Goal: Transaction & Acquisition: Purchase product/service

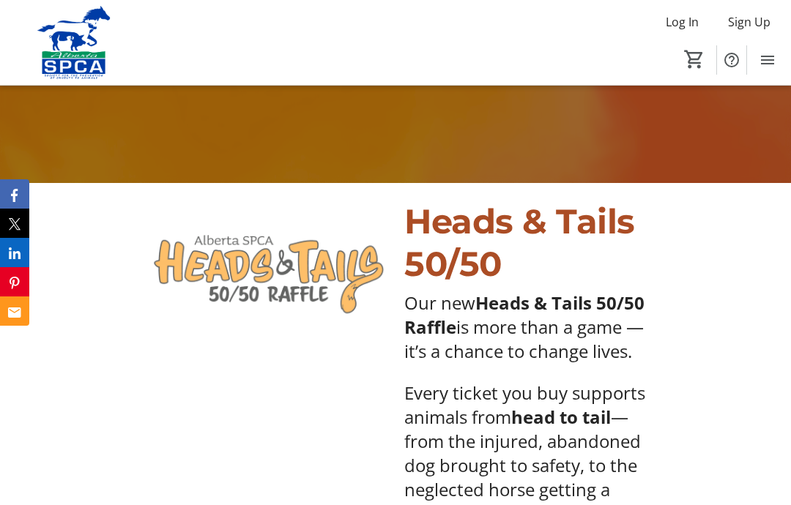
scroll to position [286, 0]
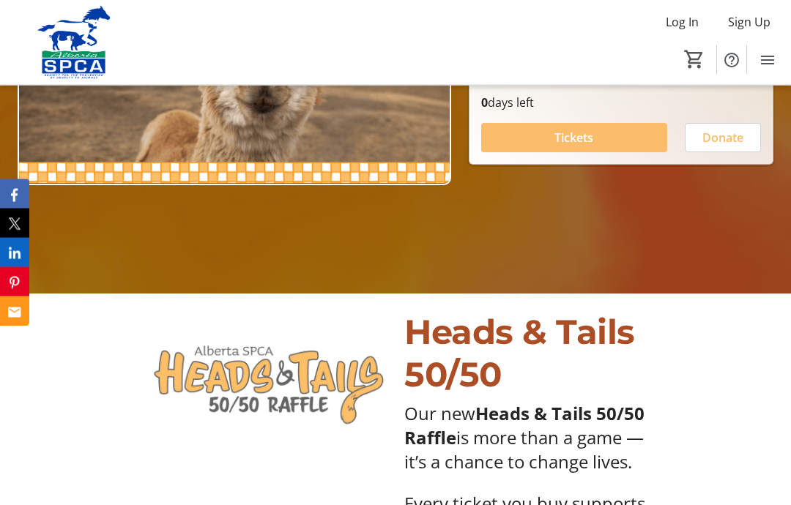
click at [577, 147] on span "Tickets" at bounding box center [573, 139] width 39 height 18
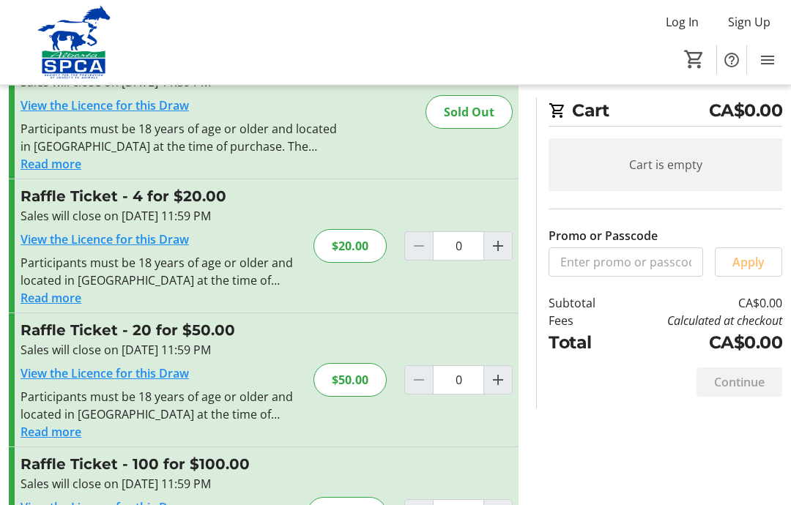
scroll to position [76, 0]
click at [496, 249] on mat-icon "Increment by one" at bounding box center [498, 246] width 18 height 18
type input "1"
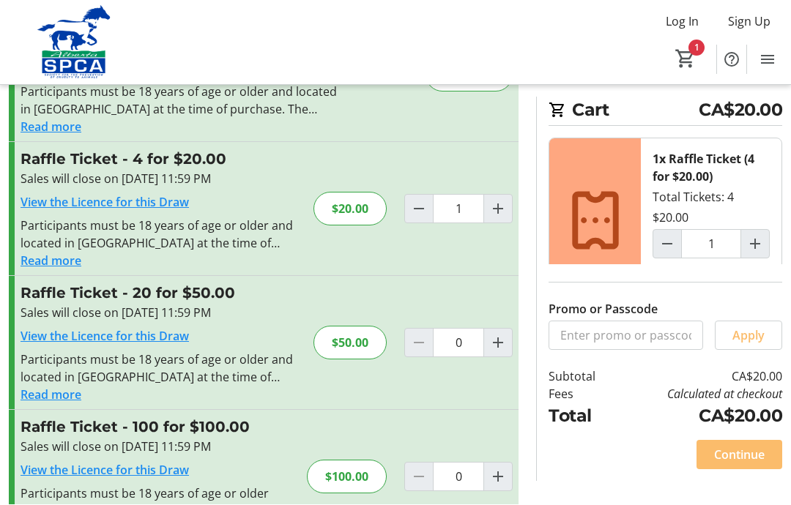
scroll to position [111, 0]
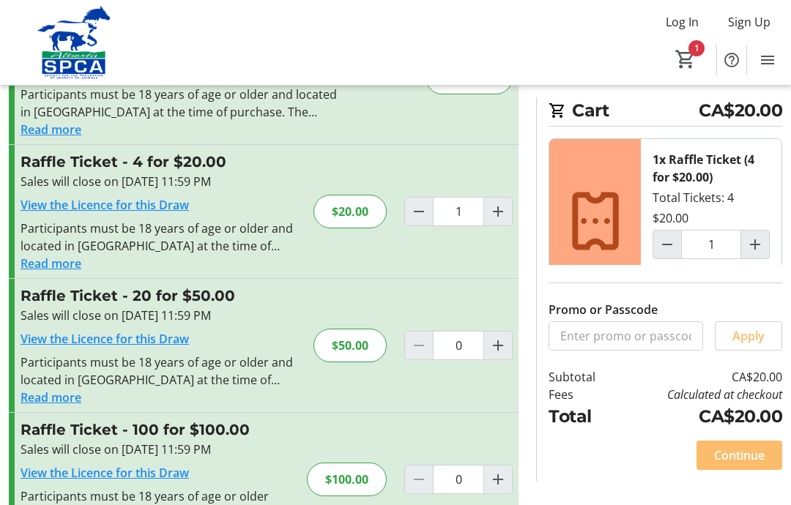
click at [743, 464] on span "Continue" at bounding box center [739, 456] width 51 height 18
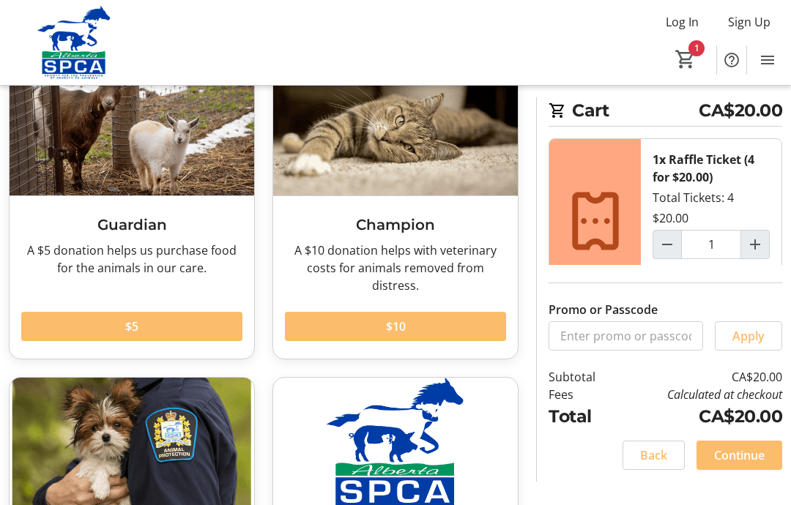
scroll to position [113, 0]
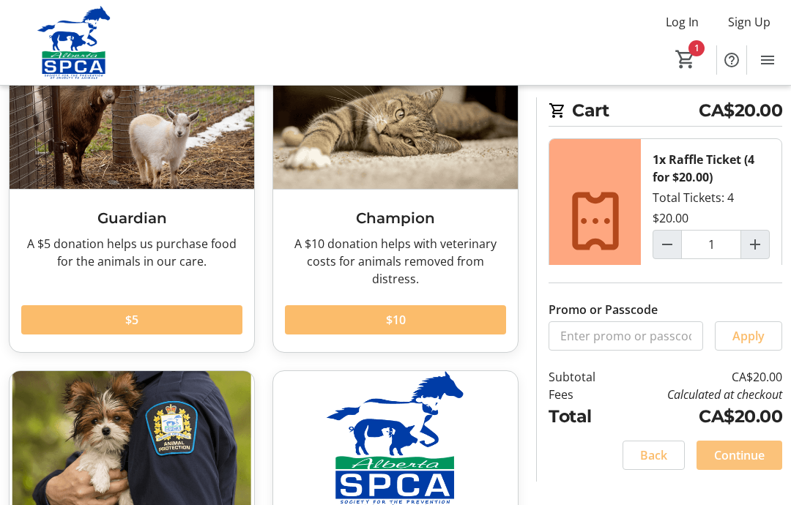
click at [742, 464] on span "Continue" at bounding box center [739, 456] width 51 height 18
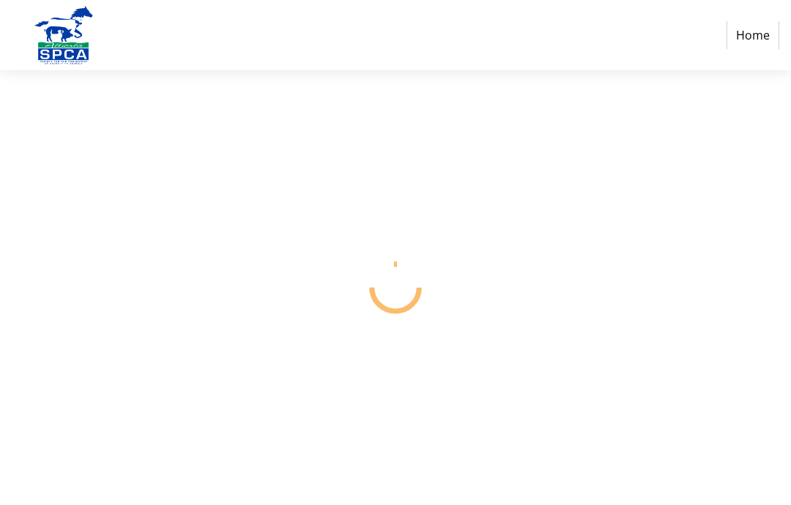
scroll to position [59, 0]
select select "CA"
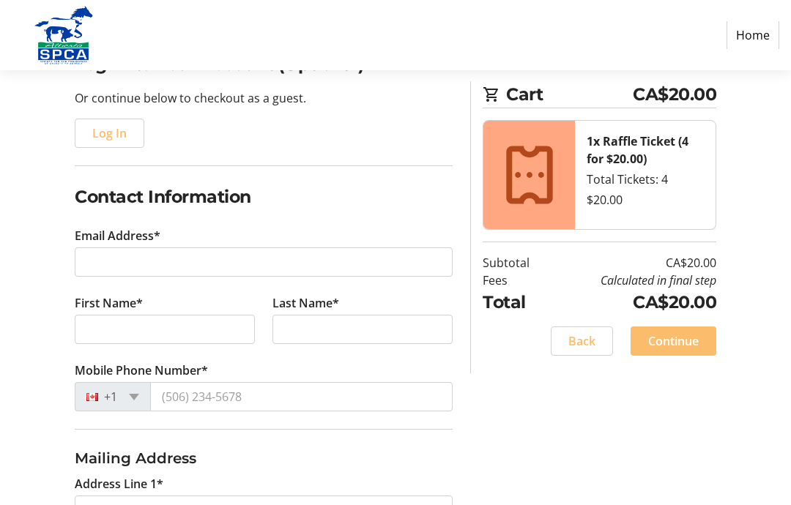
scroll to position [140, 0]
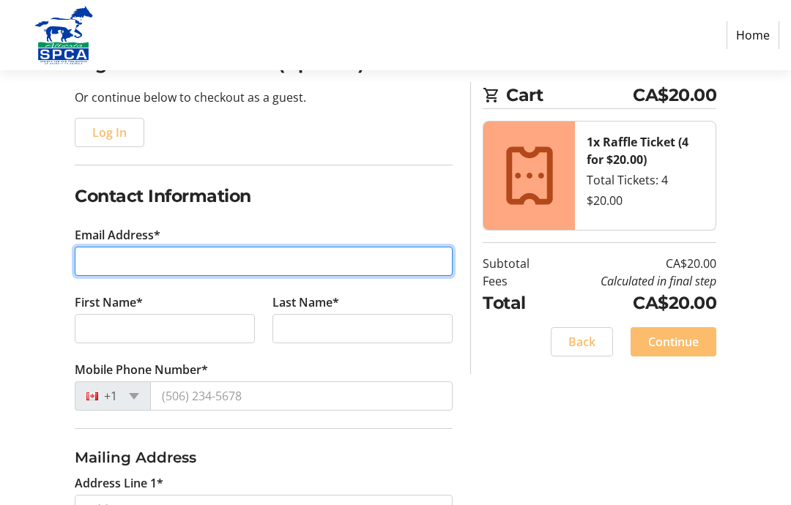
click at [95, 258] on input "Email Address*" at bounding box center [264, 261] width 378 height 29
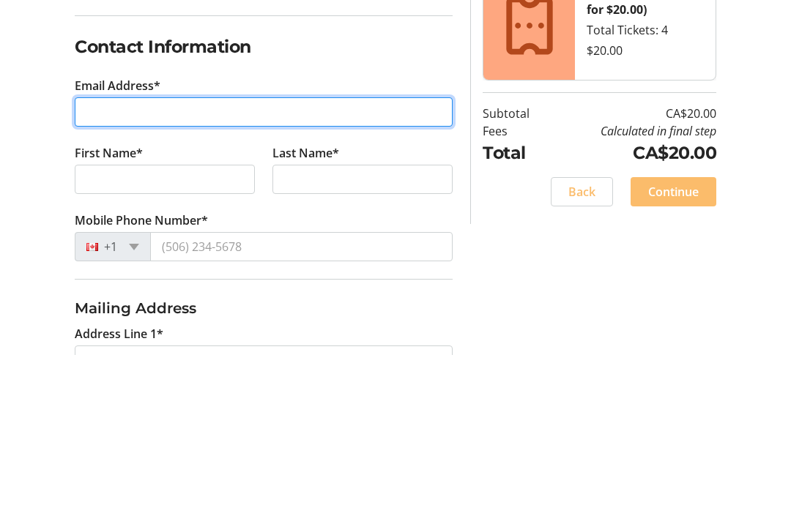
type input "[EMAIL_ADDRESS][DOMAIN_NAME]"
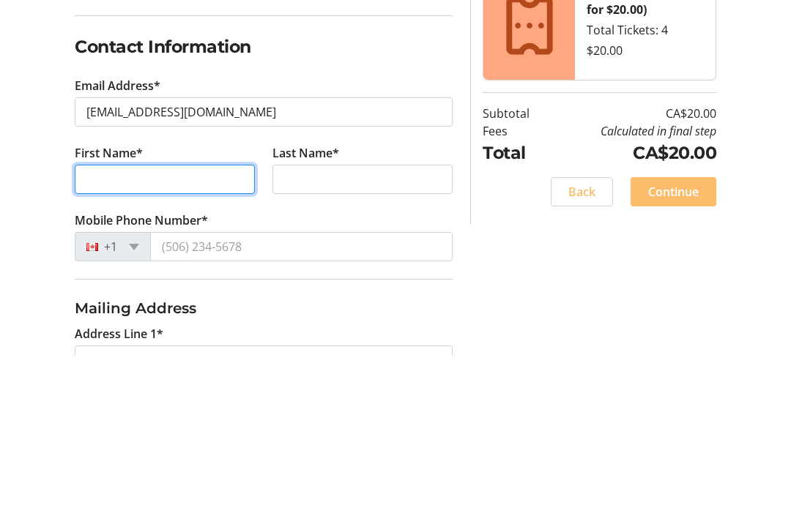
type input "[PERSON_NAME]"
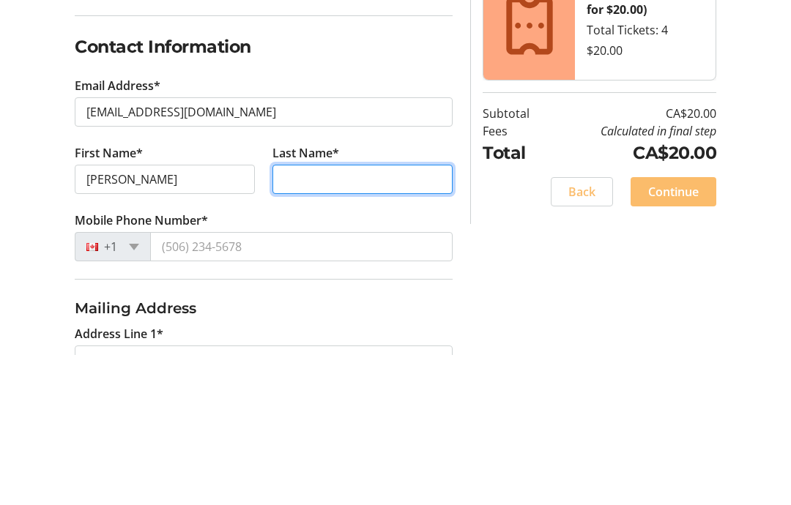
type input "[PERSON_NAME]"
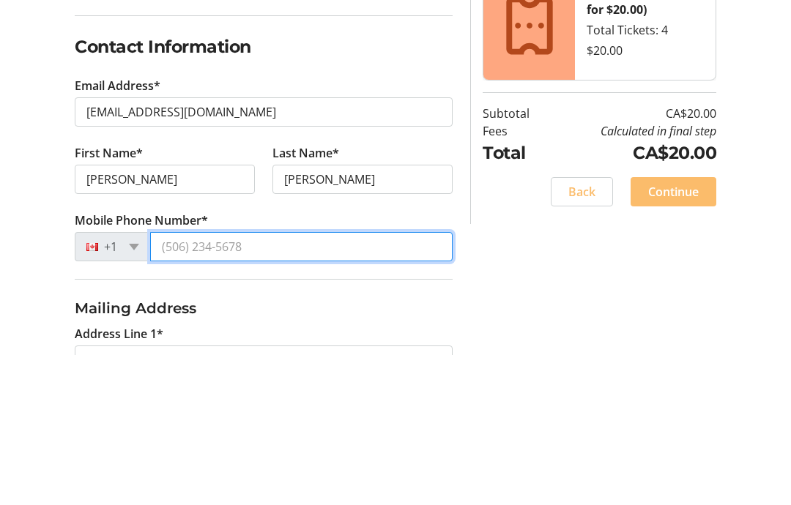
type input "[PHONE_NUMBER]"
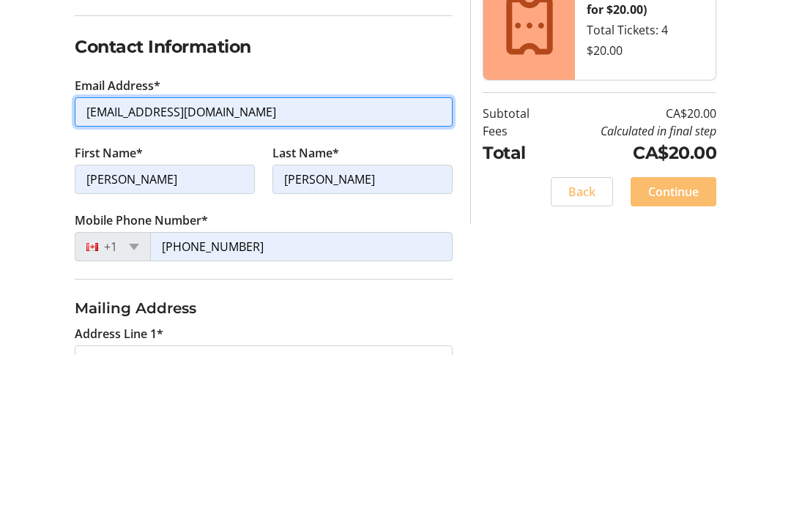
scroll to position [290, 0]
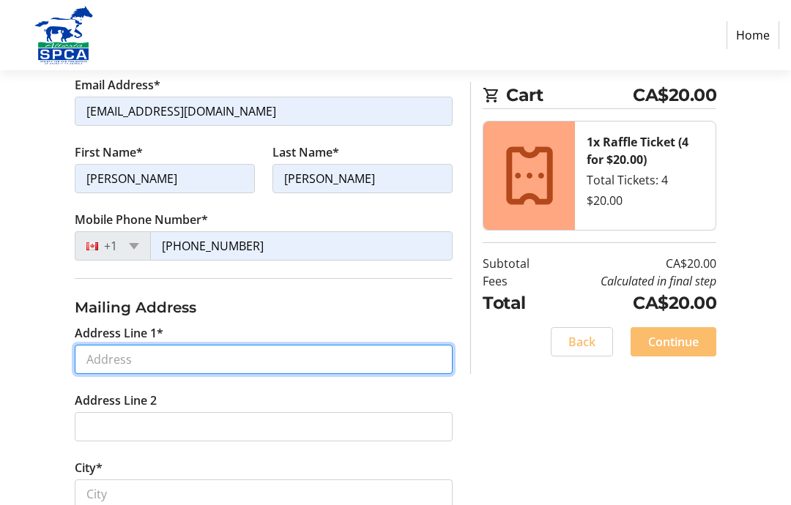
type input "[STREET_ADDRESS]"
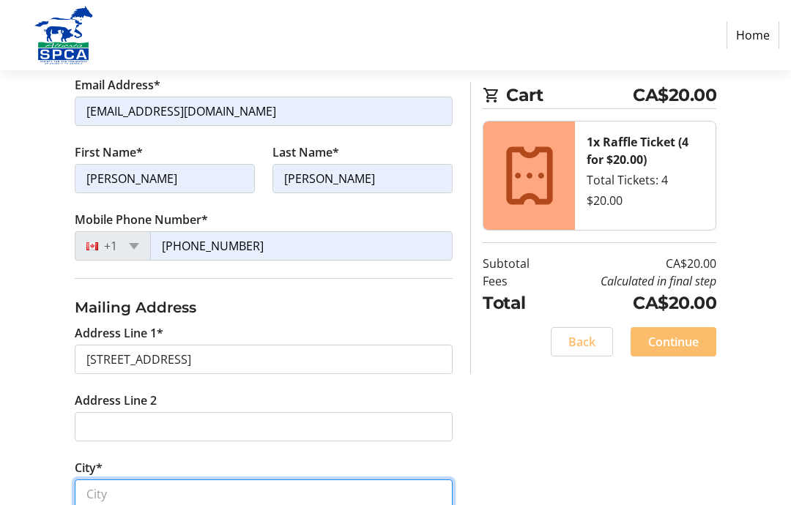
type input "[GEOGRAPHIC_DATA]"
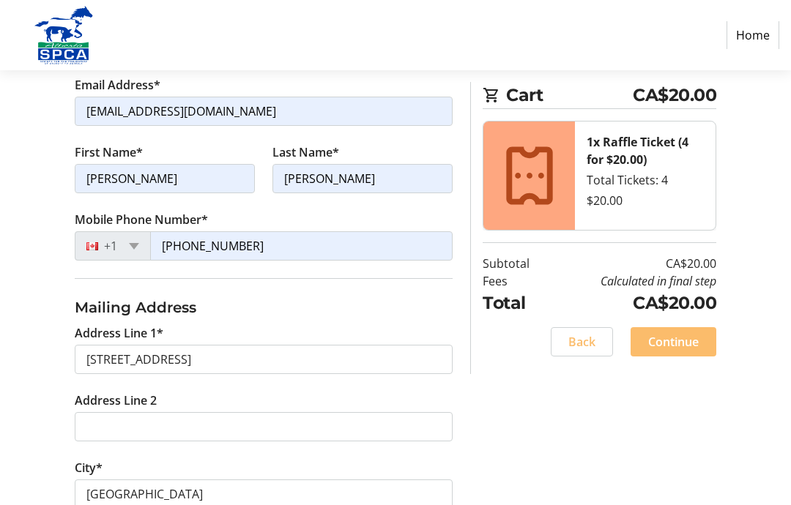
select select "AB"
type input "T5Y 2R3"
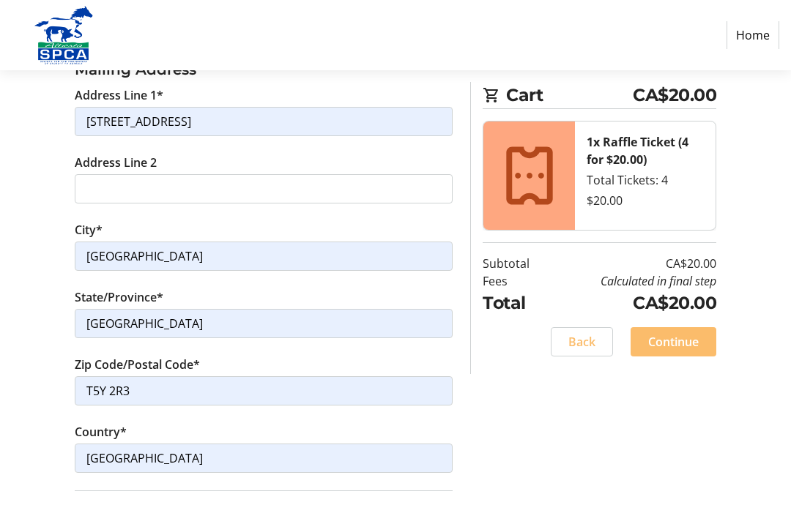
scroll to position [562, 0]
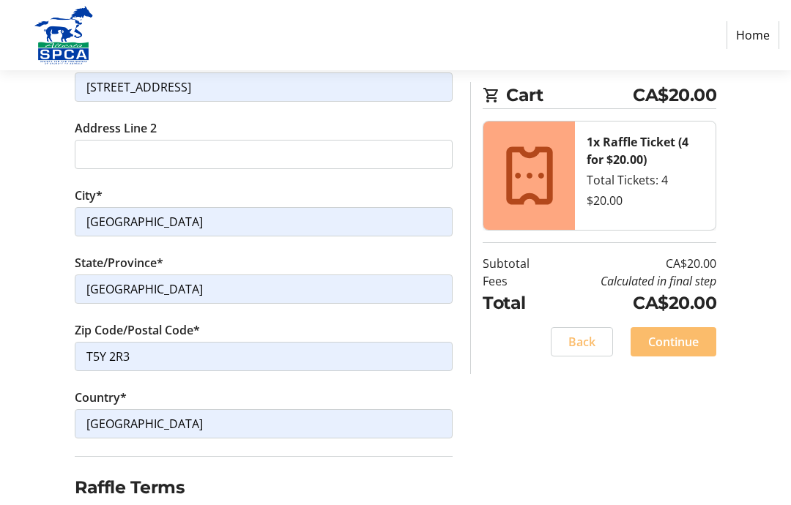
checkbox input "true"
click at [677, 343] on span "Continue" at bounding box center [673, 342] width 51 height 18
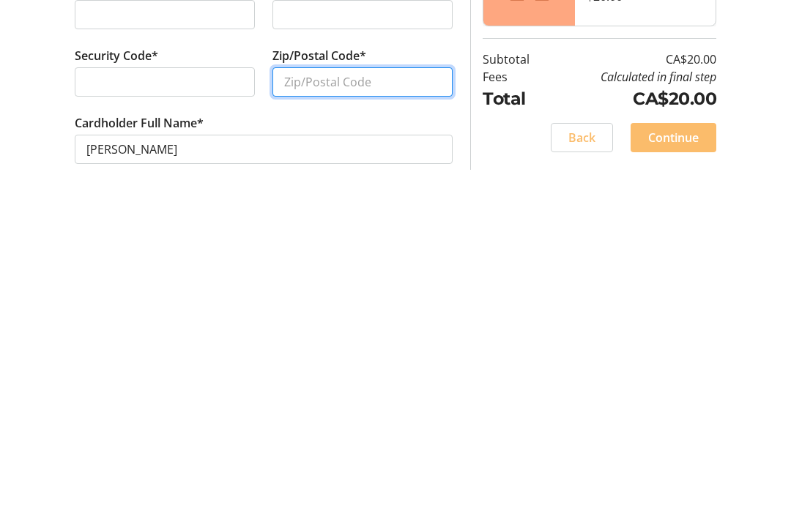
click at [299, 380] on input "Zip/Postal Code*" at bounding box center [362, 394] width 180 height 29
type input "T5Y 2R3"
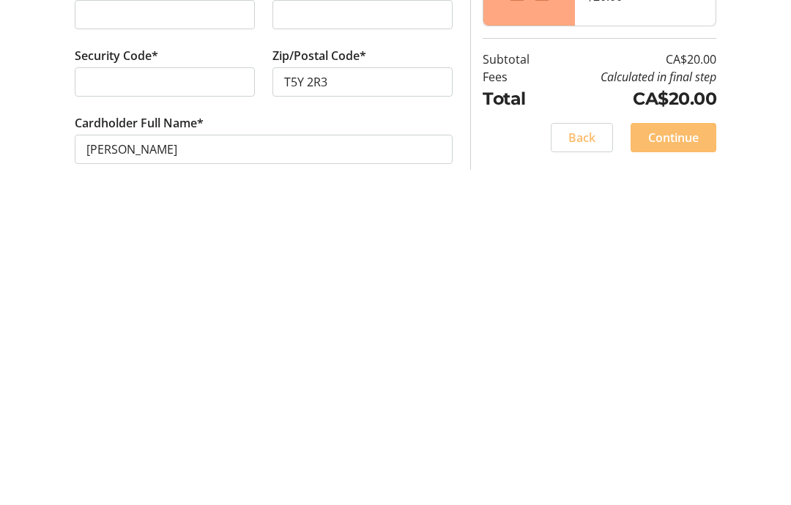
scroll to position [59, 0]
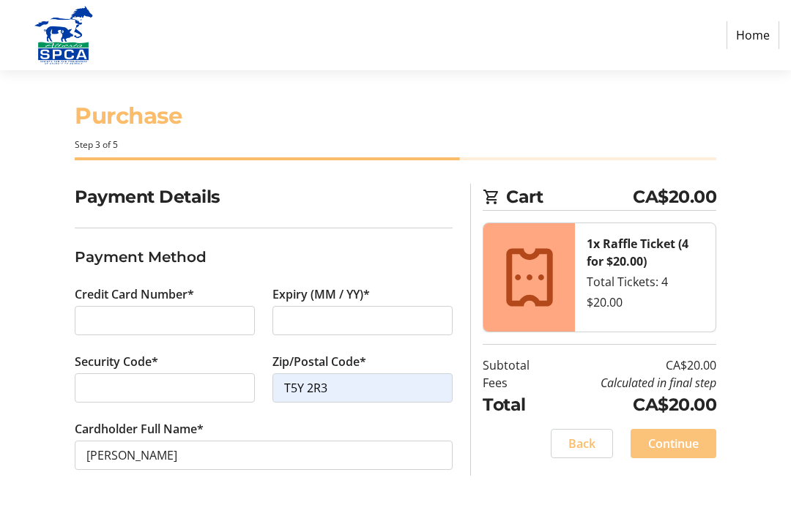
click at [683, 435] on span "Continue" at bounding box center [673, 444] width 51 height 18
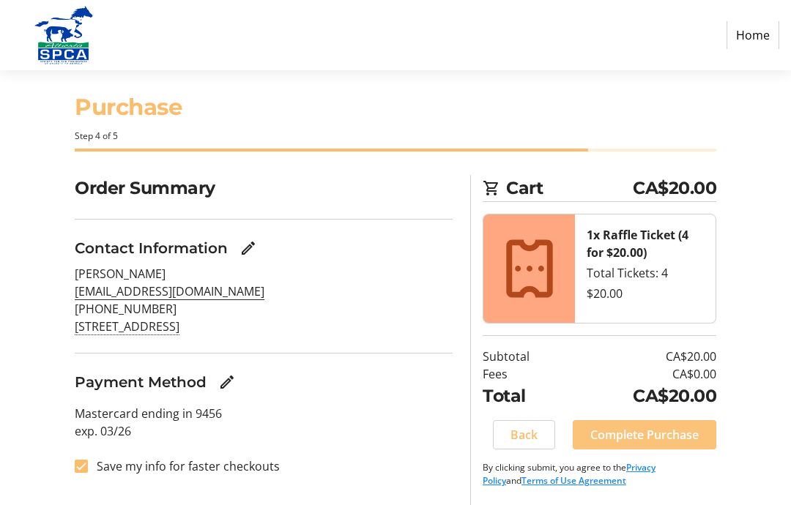
click at [664, 426] on span "Complete Purchase" at bounding box center [644, 435] width 108 height 18
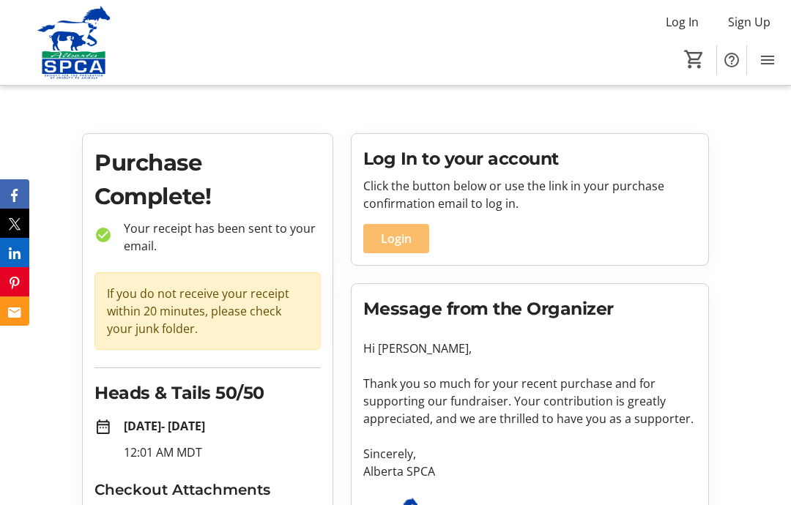
scroll to position [59, 0]
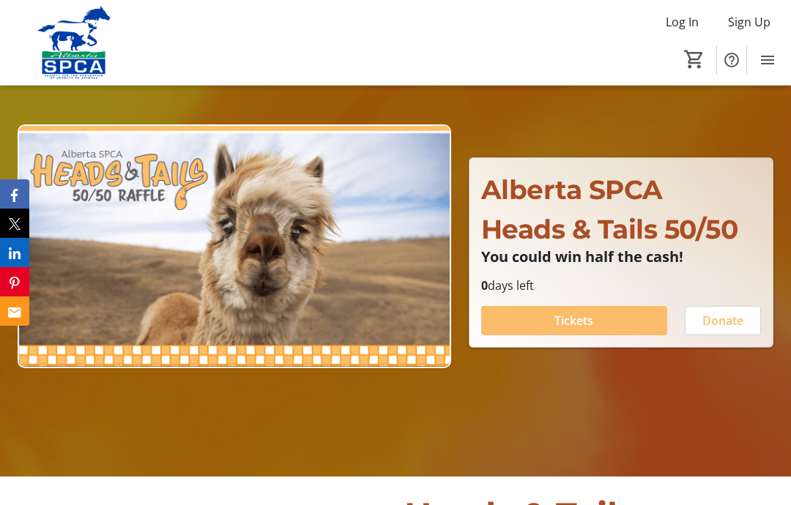
scroll to position [102, 0]
